Goal: Task Accomplishment & Management: Manage account settings

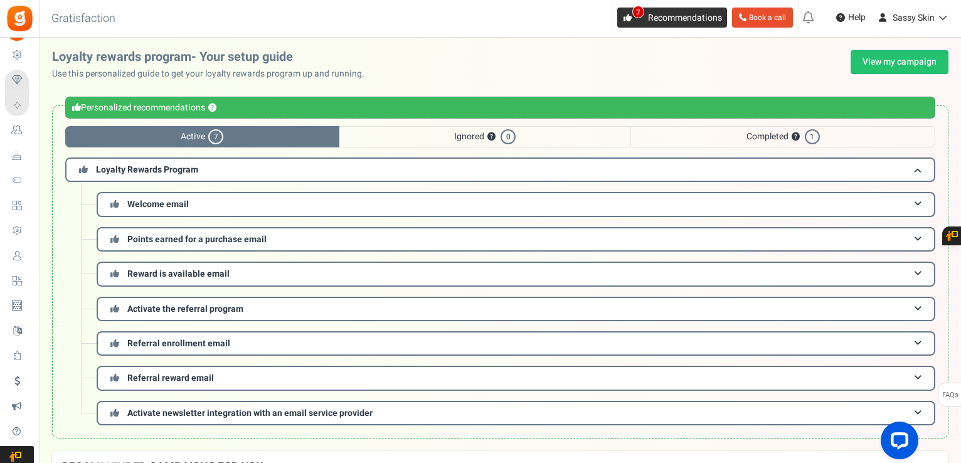
click at [636, 17] on span "7" at bounding box center [638, 12] width 12 height 13
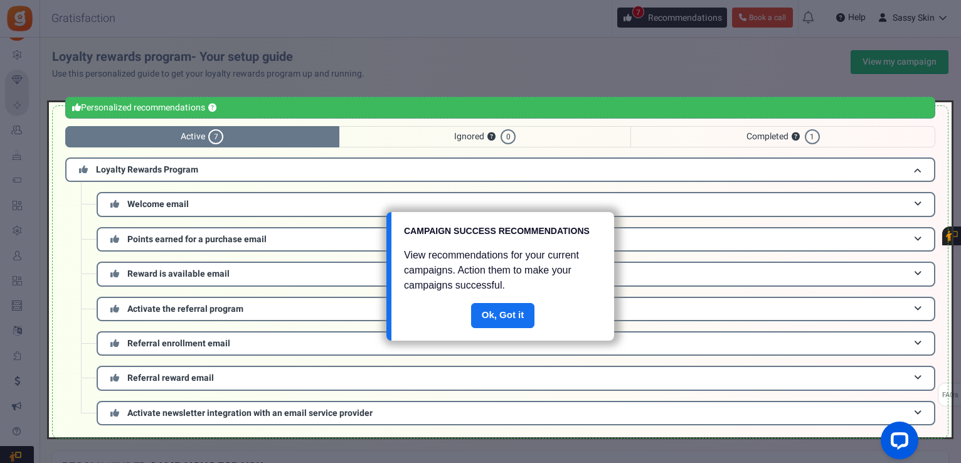
scroll to position [57, 0]
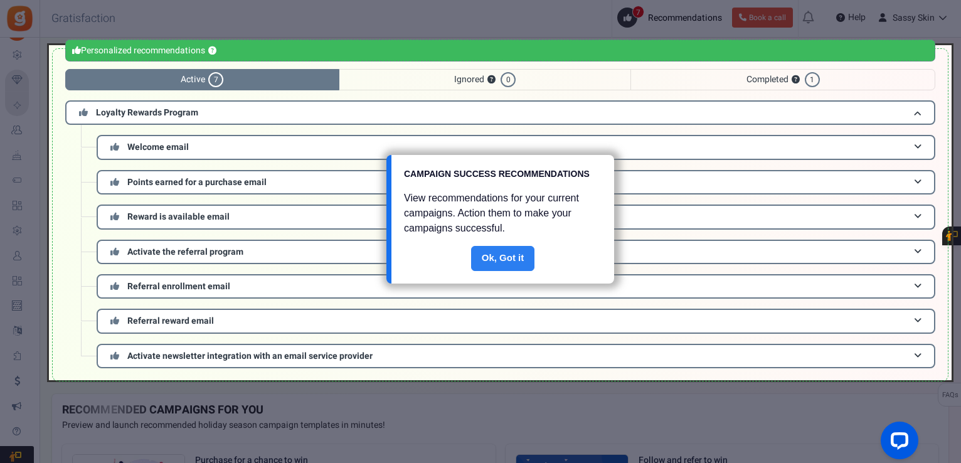
click at [512, 257] on link "Done" at bounding box center [503, 258] width 64 height 25
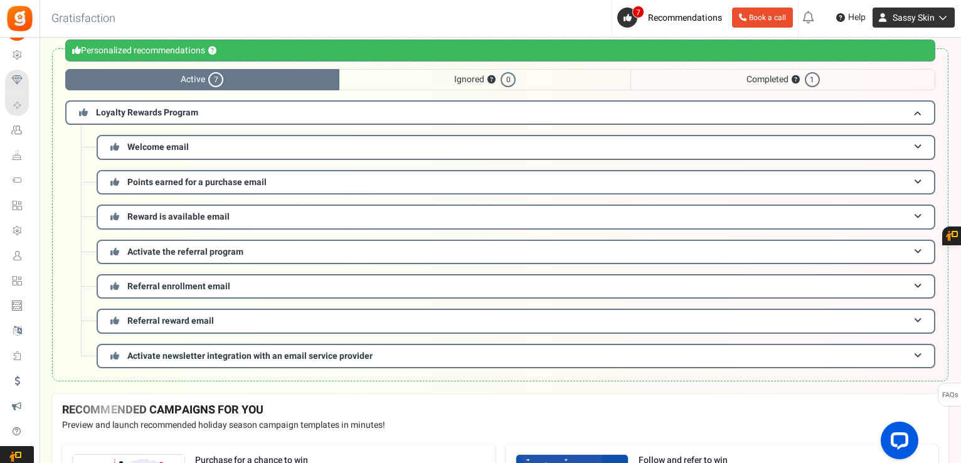
click at [937, 16] on icon at bounding box center [941, 17] width 13 height 9
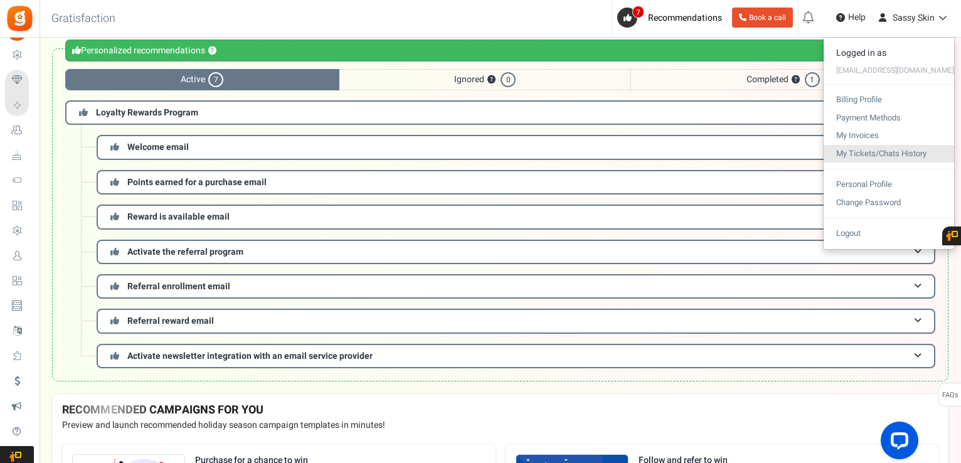
click at [931, 146] on link "My Tickets/Chats History" at bounding box center [889, 154] width 130 height 18
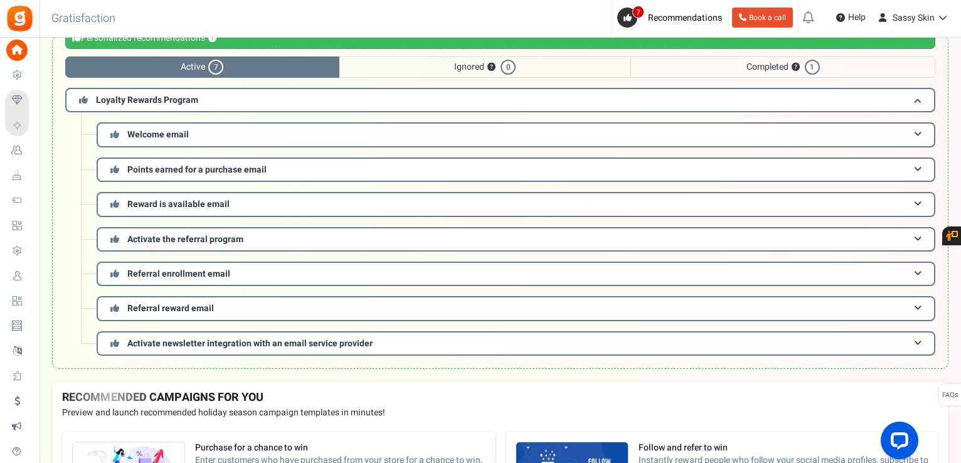
scroll to position [68, 0]
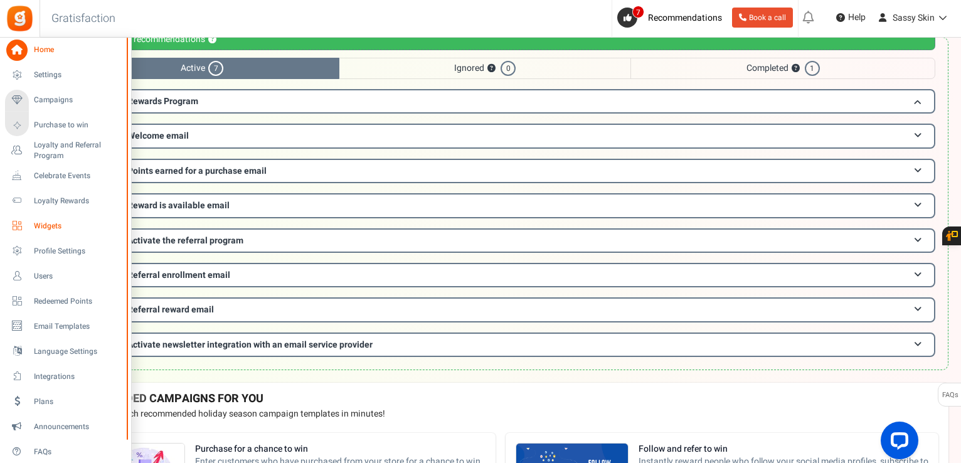
click at [55, 226] on span "Widgets" at bounding box center [78, 226] width 88 height 11
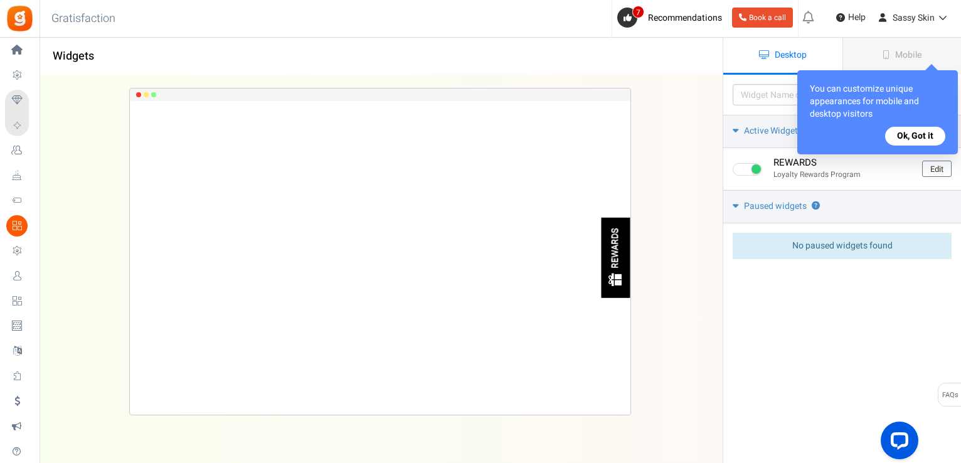
click at [924, 130] on button "Ok, Got it" at bounding box center [915, 136] width 60 height 19
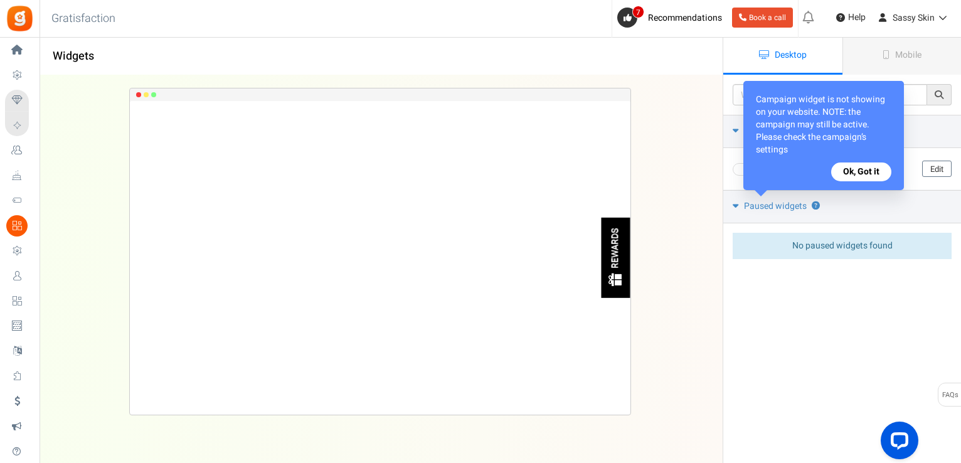
click at [859, 171] on button "Ok, Got it" at bounding box center [861, 171] width 60 height 19
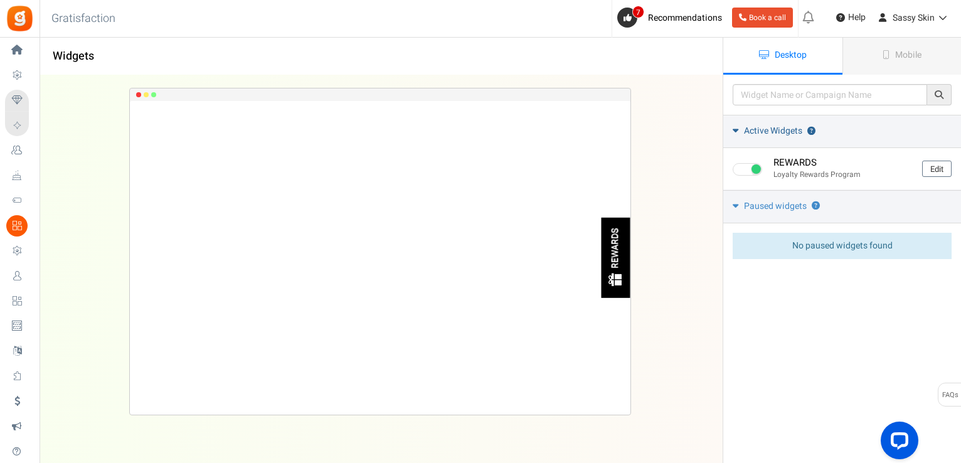
click at [736, 132] on icon at bounding box center [736, 129] width 6 height 9
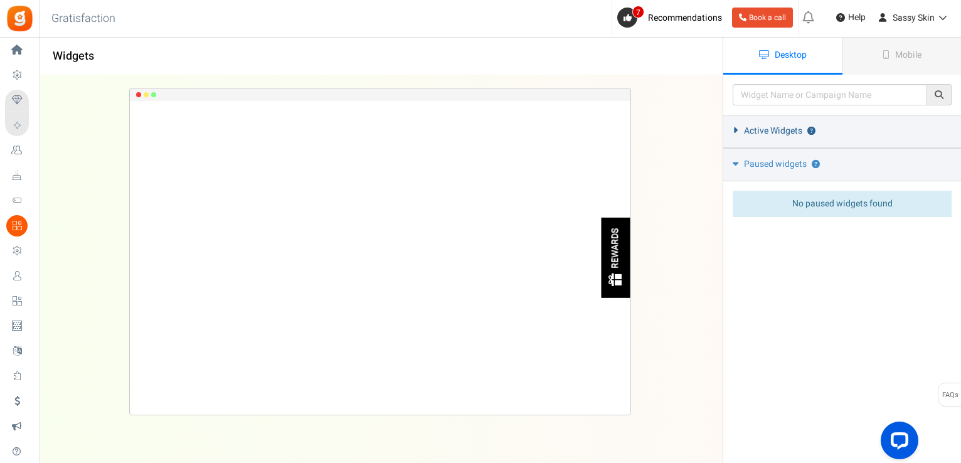
click at [736, 132] on icon at bounding box center [735, 130] width 9 height 6
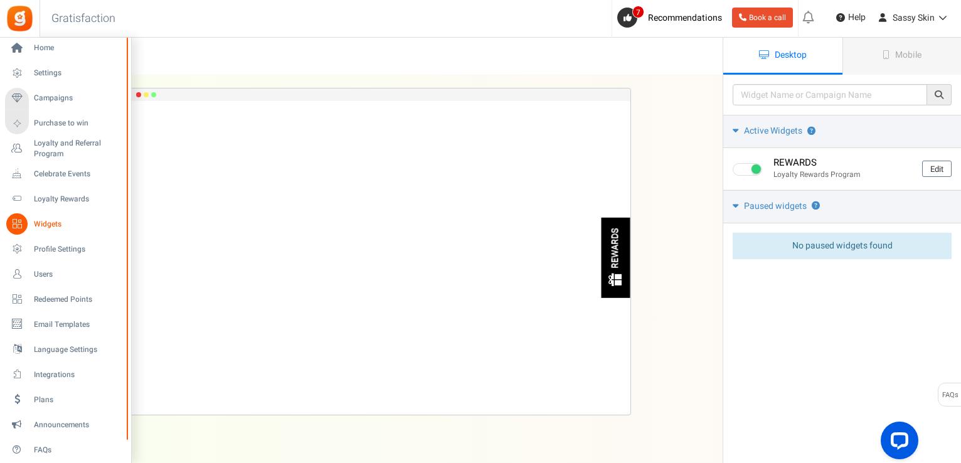
click at [119, 289] on div "Home Settings Campaigns Purchase to win Loyalty and Referral Program New Celebr…" at bounding box center [65, 250] width 131 height 425
click at [51, 50] on span "Home" at bounding box center [78, 50] width 88 height 11
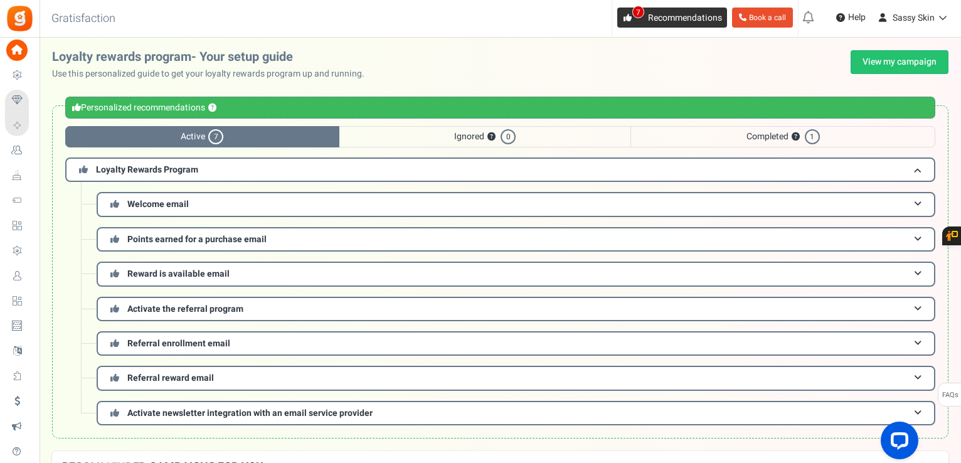
click at [627, 16] on icon at bounding box center [628, 18] width 8 height 8
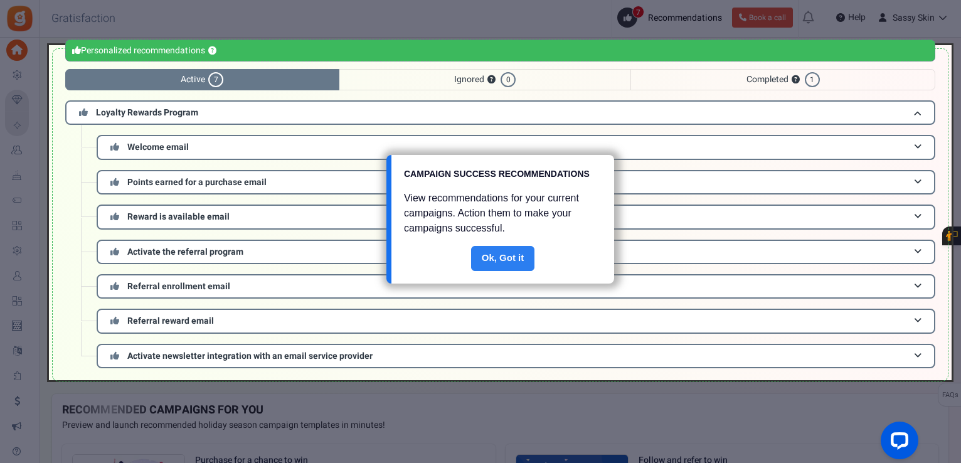
click at [519, 255] on link "Done" at bounding box center [503, 258] width 64 height 25
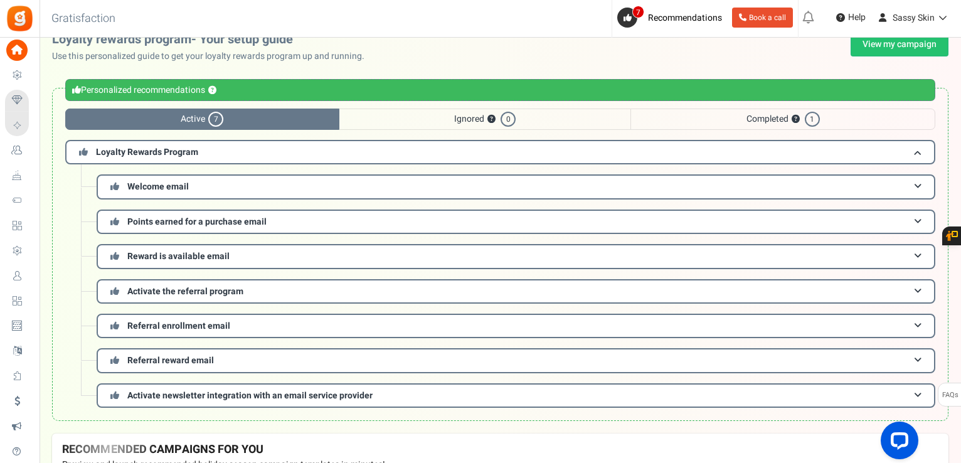
scroll to position [0, 0]
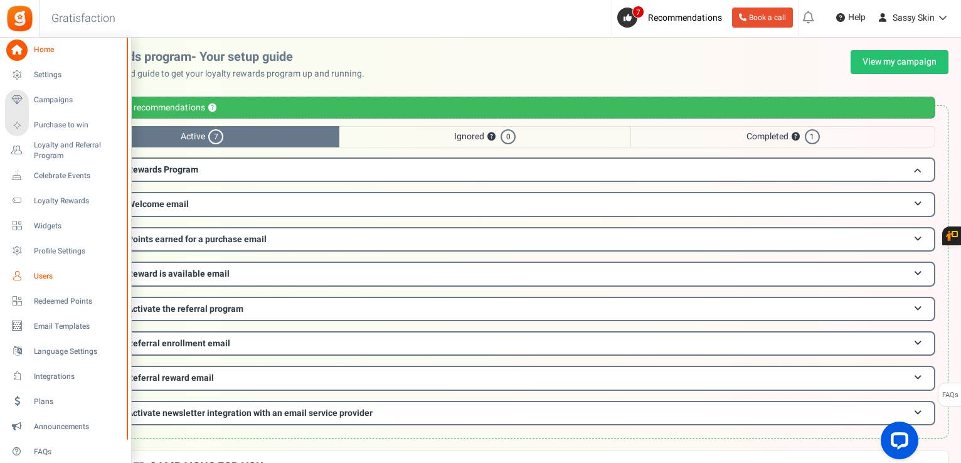
click at [15, 276] on icon at bounding box center [16, 275] width 21 height 21
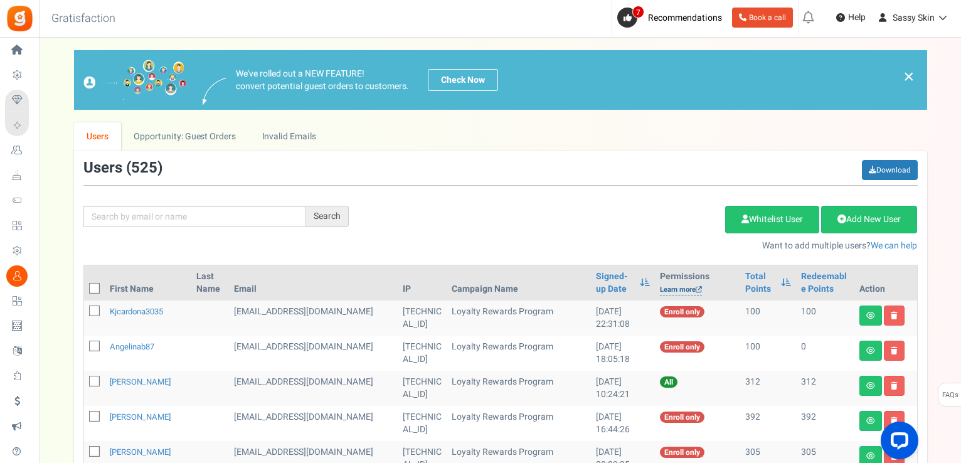
click at [668, 289] on link "Learn more" at bounding box center [681, 290] width 42 height 11
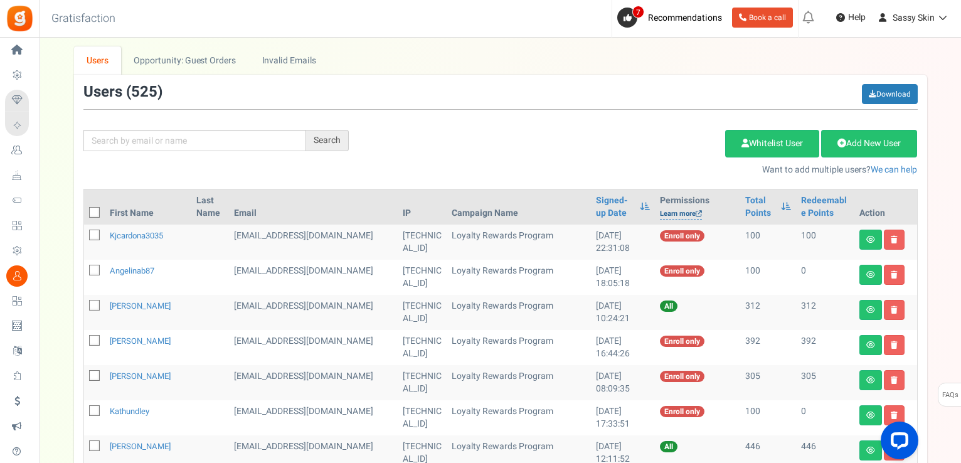
scroll to position [50, 0]
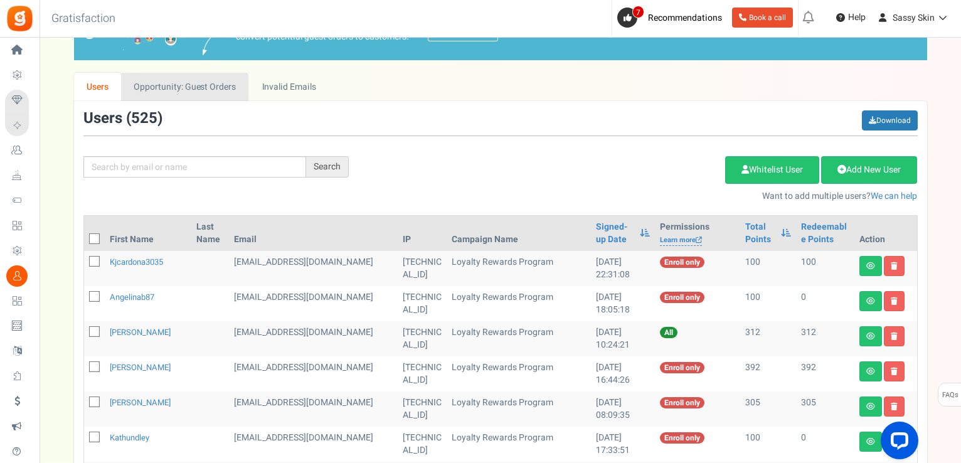
click at [213, 88] on link "Opportunity: Guest Orders" at bounding box center [184, 87] width 127 height 28
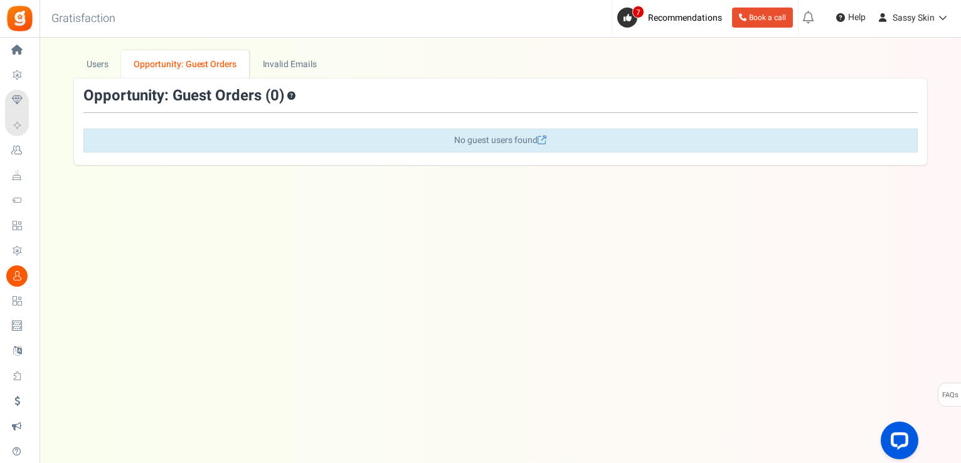
scroll to position [0, 0]
click at [282, 67] on link "Invalid Emails" at bounding box center [291, 64] width 80 height 28
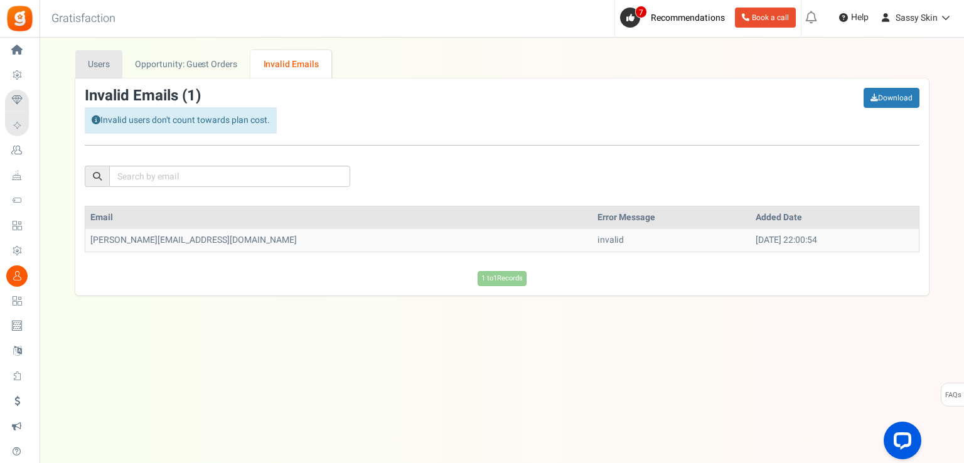
click at [99, 63] on link "Users" at bounding box center [99, 64] width 48 height 28
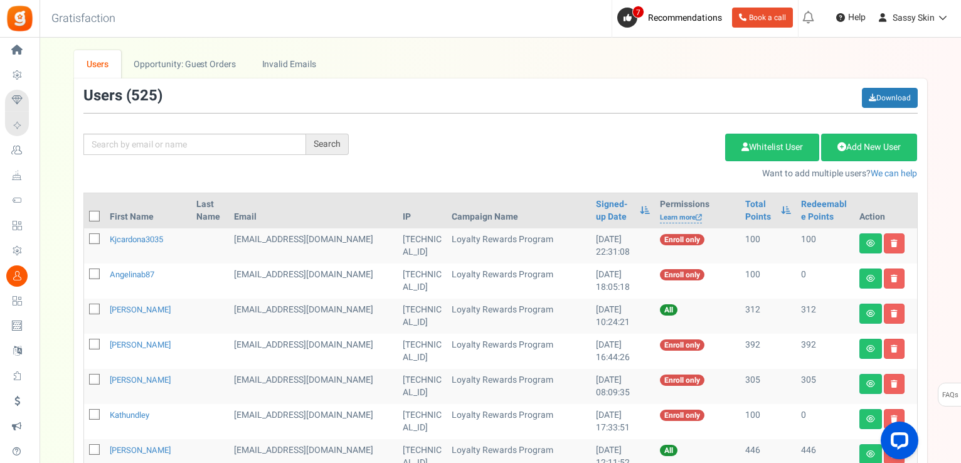
click at [124, 167] on div "Search Add Etsy Order Delete Selected Users Import Users Spam Protection Subtra…" at bounding box center [500, 134] width 853 height 92
click at [107, 147] on input "text" at bounding box center [194, 144] width 223 height 21
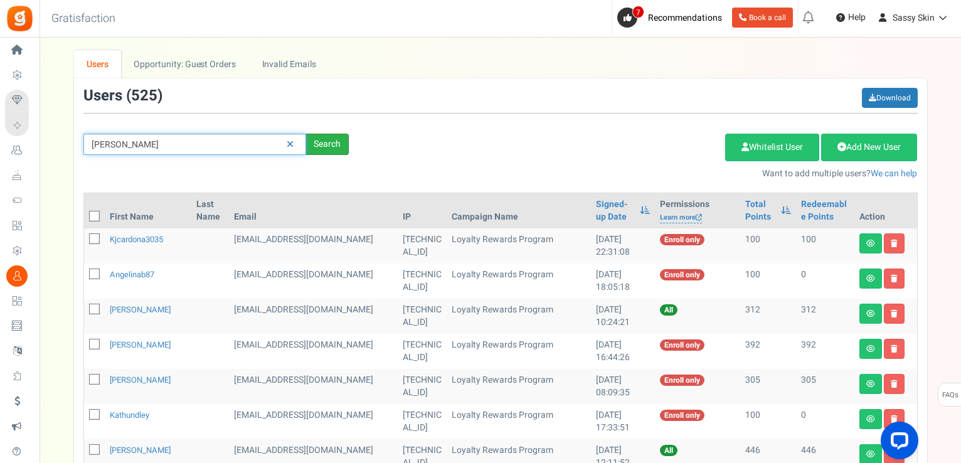
type input "[PERSON_NAME]"
click at [329, 144] on div "Search" at bounding box center [327, 144] width 43 height 21
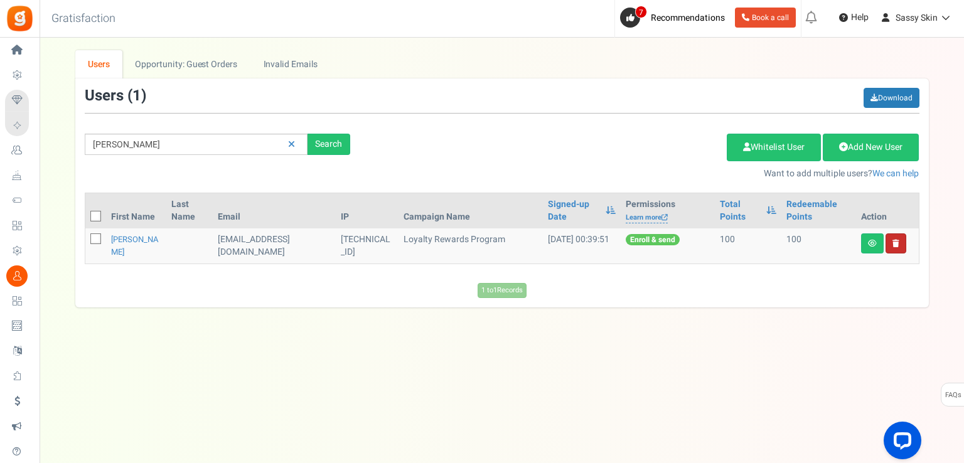
click at [893, 247] on link at bounding box center [895, 243] width 21 height 20
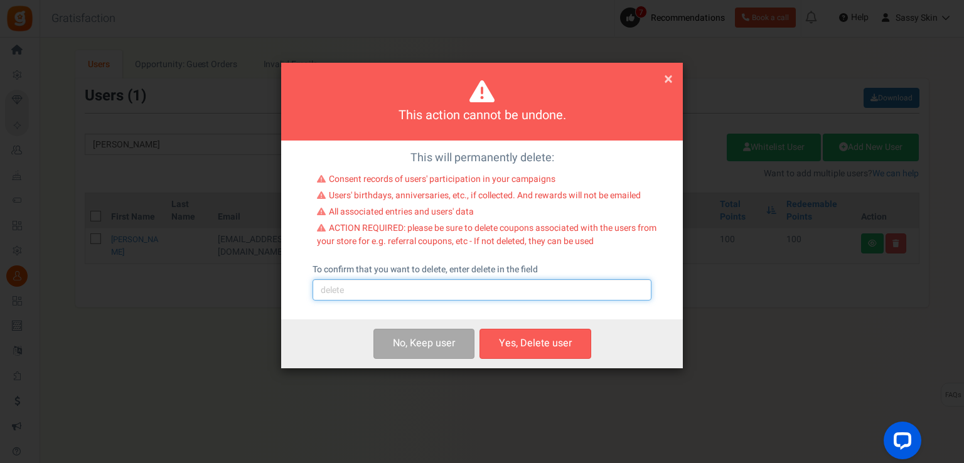
click at [360, 288] on input "text" at bounding box center [481, 289] width 339 height 21
type input "delete"
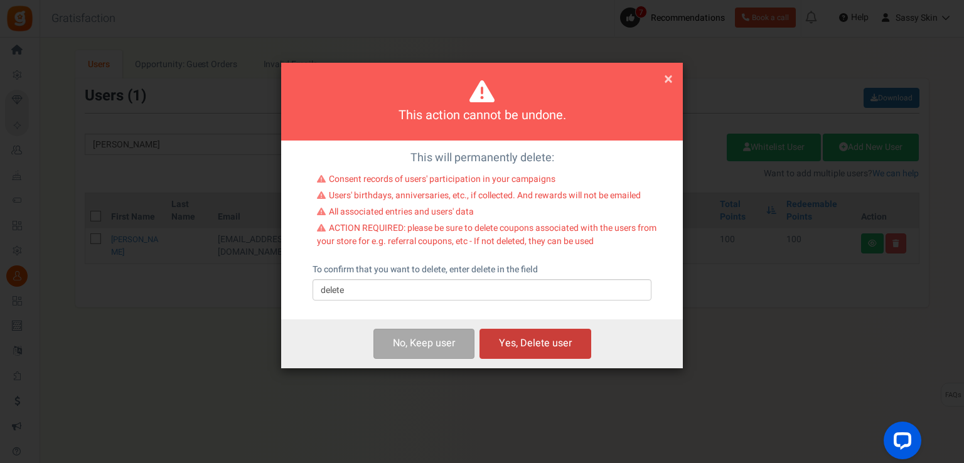
click at [558, 347] on button "Yes, Delete user" at bounding box center [535, 343] width 112 height 29
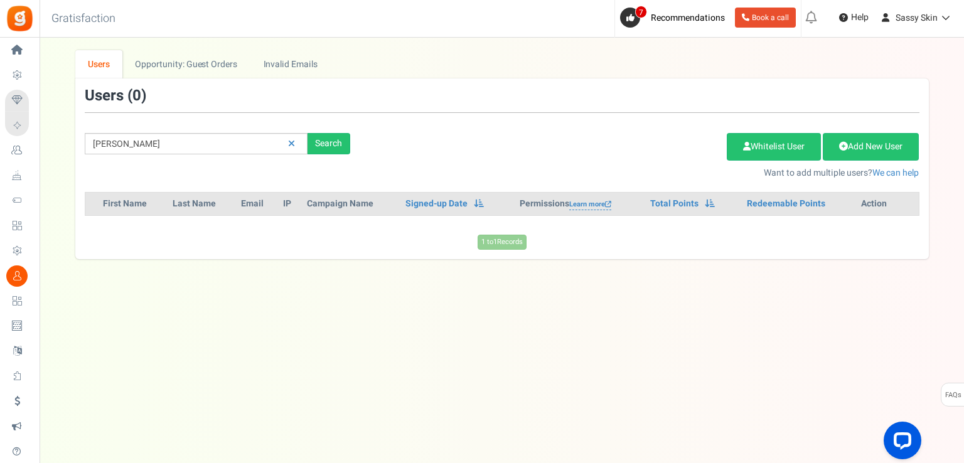
click at [258, 185] on div "Users ( 0 ) [PERSON_NAME] Search Add Etsy Order Delete Selected Users Import Us…" at bounding box center [501, 168] width 853 height 181
click at [289, 144] on icon at bounding box center [291, 143] width 7 height 9
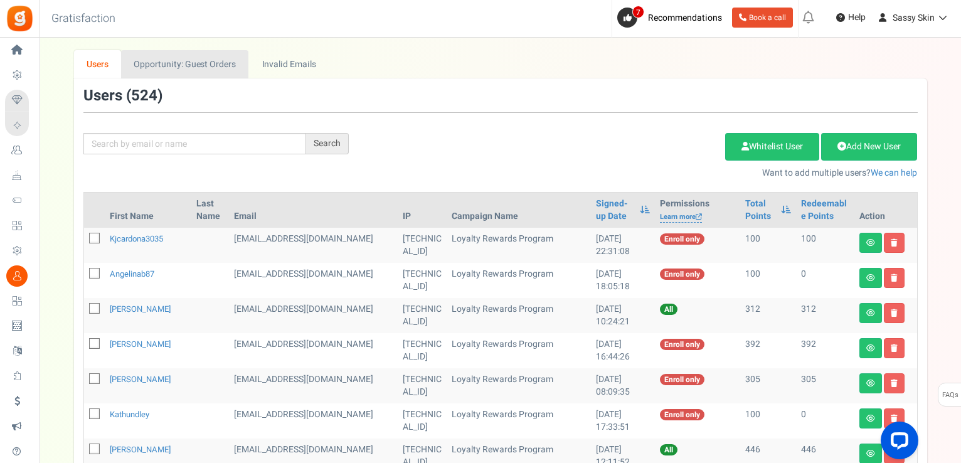
click at [188, 70] on link "Opportunity: Guest Orders" at bounding box center [184, 64] width 127 height 28
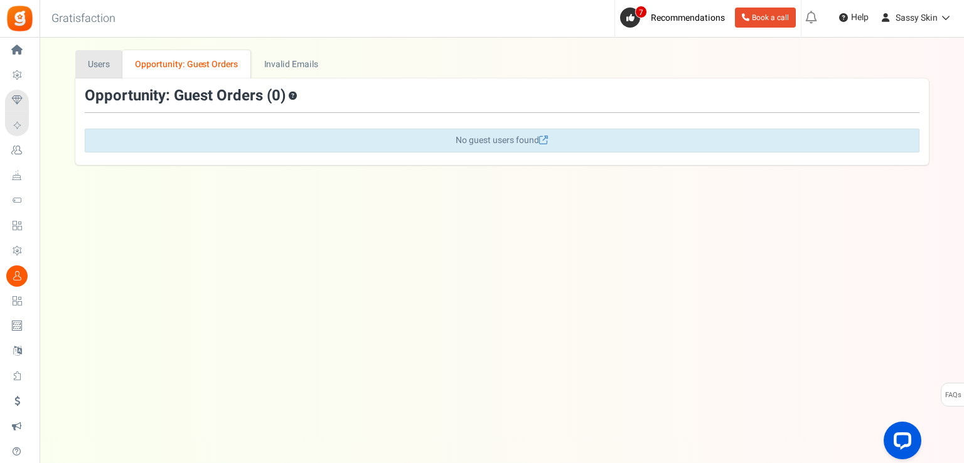
click at [105, 66] on link "Users" at bounding box center [99, 64] width 48 height 28
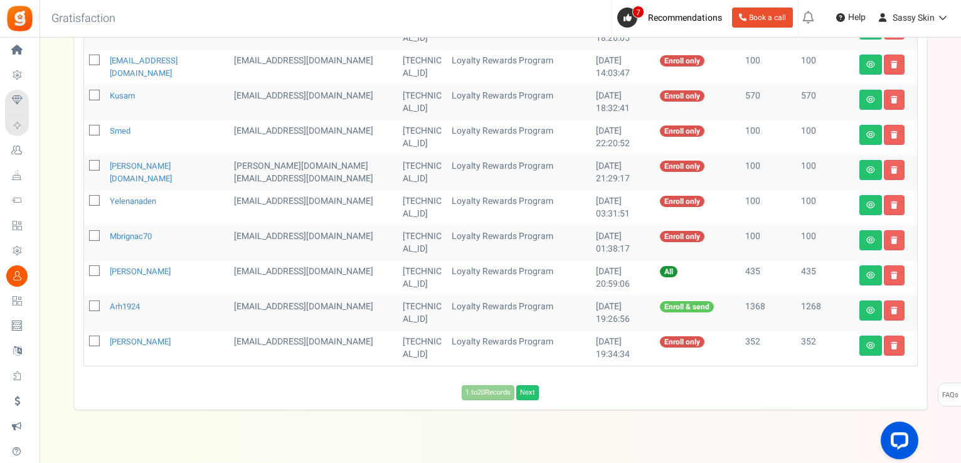
scroll to position [587, 0]
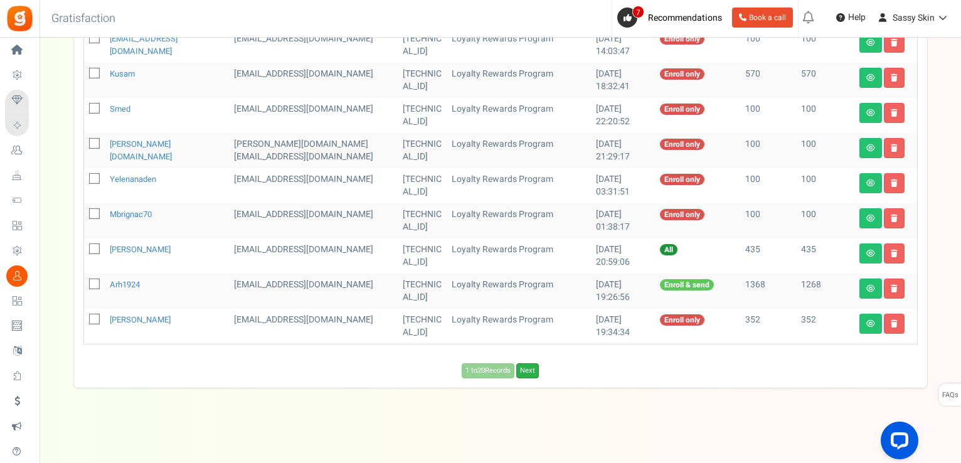
click at [532, 372] on link "Next" at bounding box center [527, 370] width 23 height 15
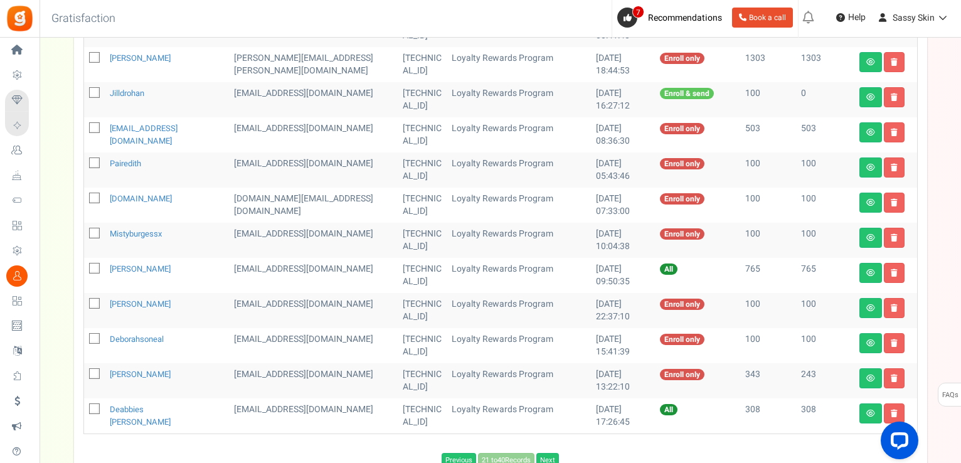
scroll to position [494, 0]
